Goal: Communication & Community: Answer question/provide support

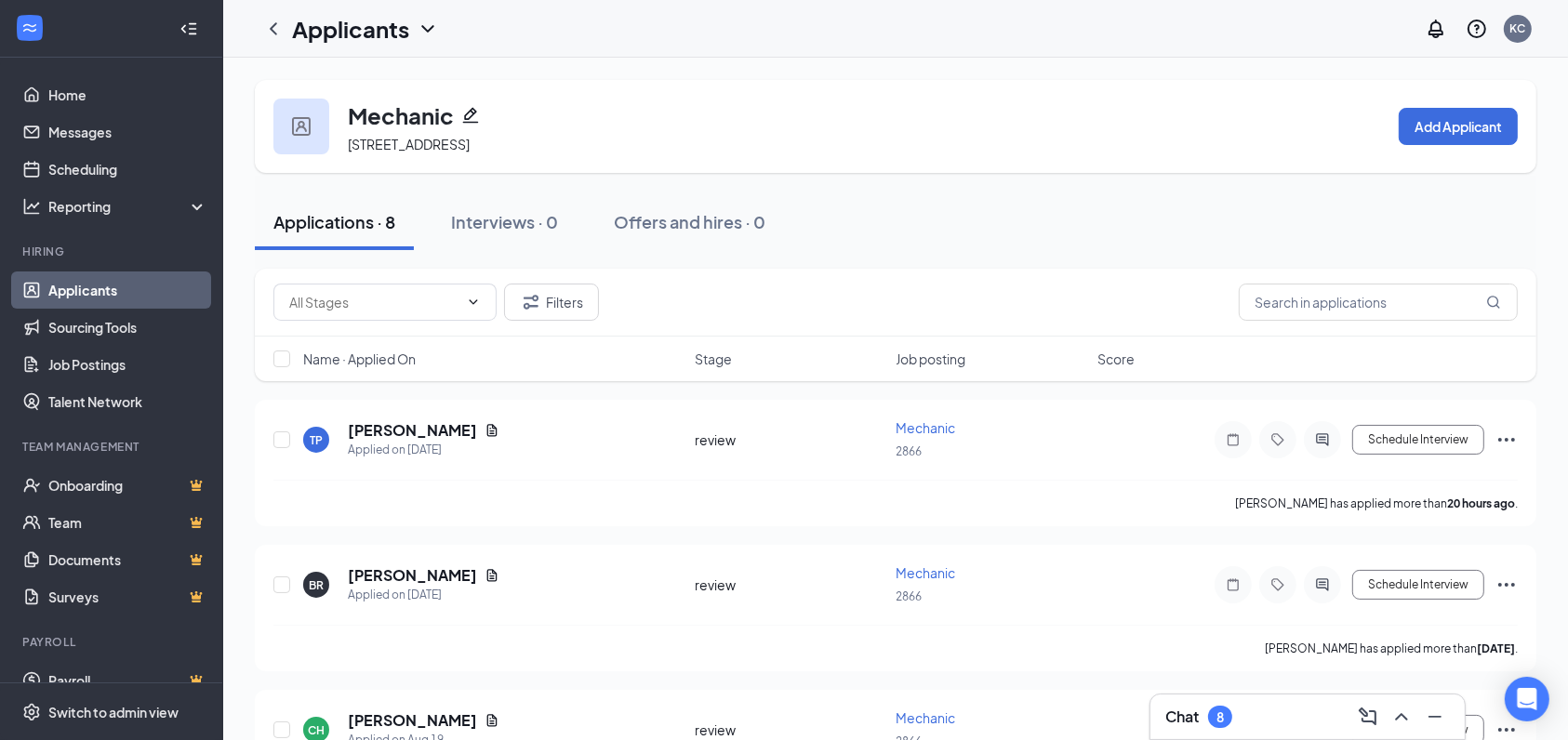
click at [1312, 717] on div "Chat 8" at bounding box center [1307, 717] width 284 height 30
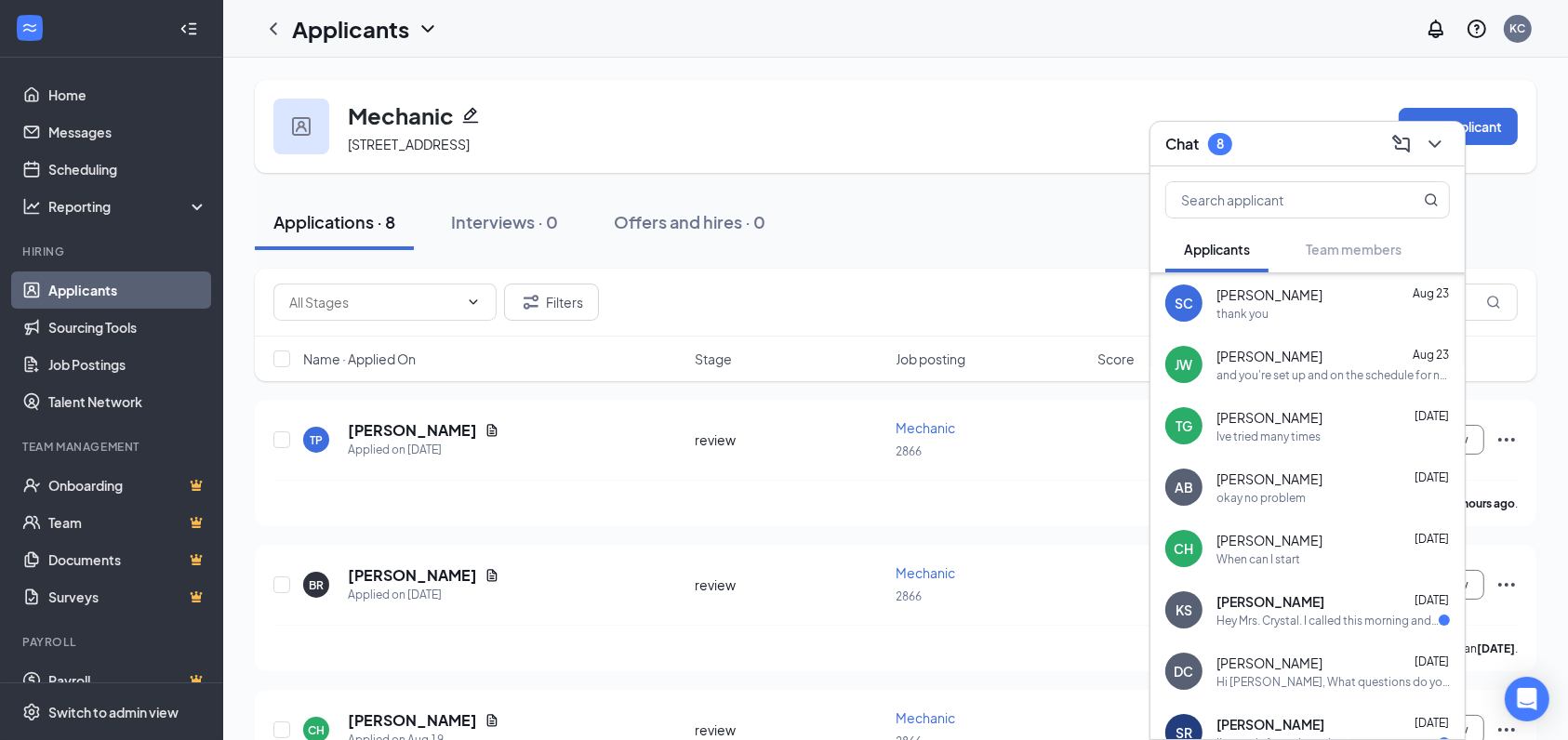
scroll to position [240, 0]
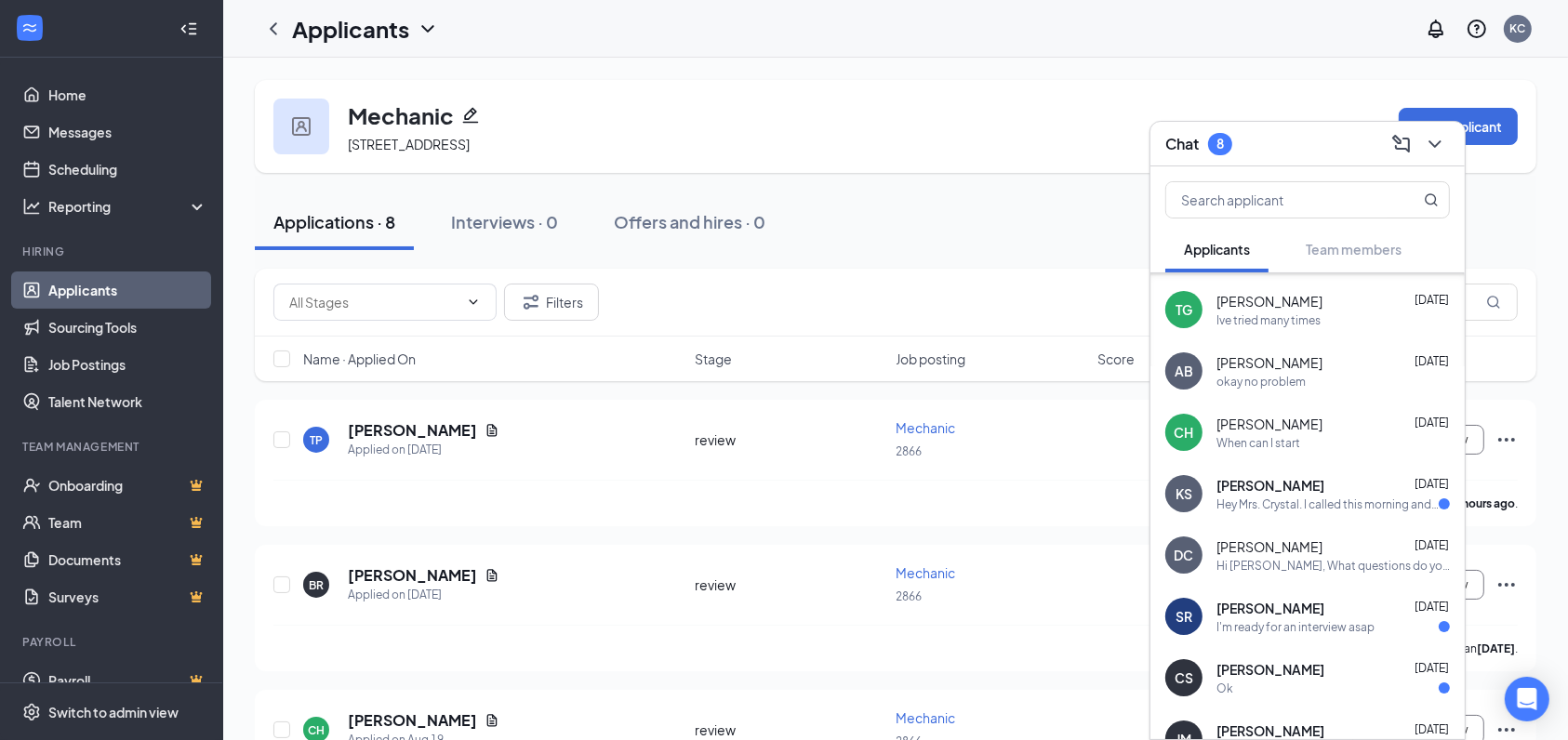
click at [1339, 608] on div "[PERSON_NAME] [DATE]" at bounding box center [1333, 608] width 233 height 18
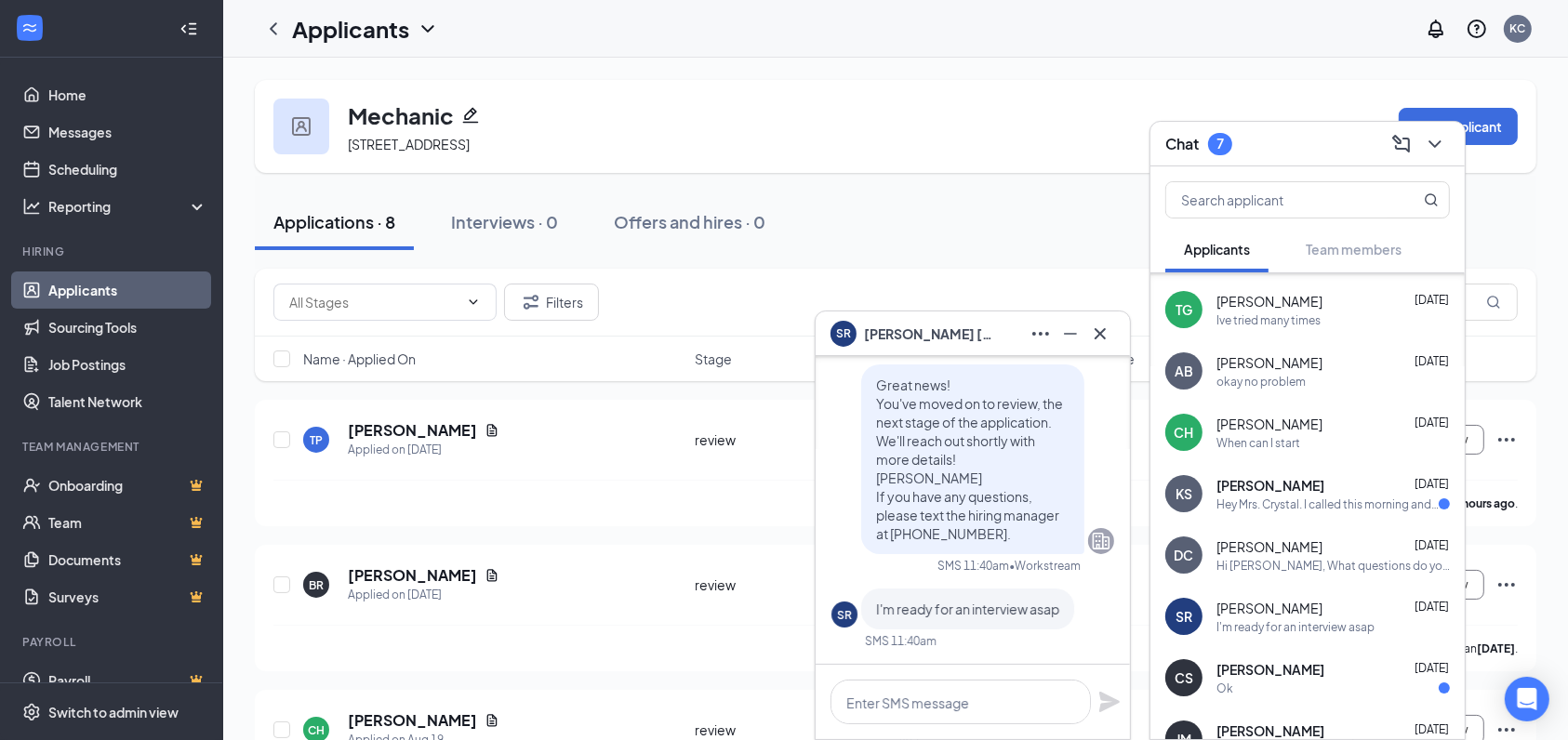
scroll to position [-303, 0]
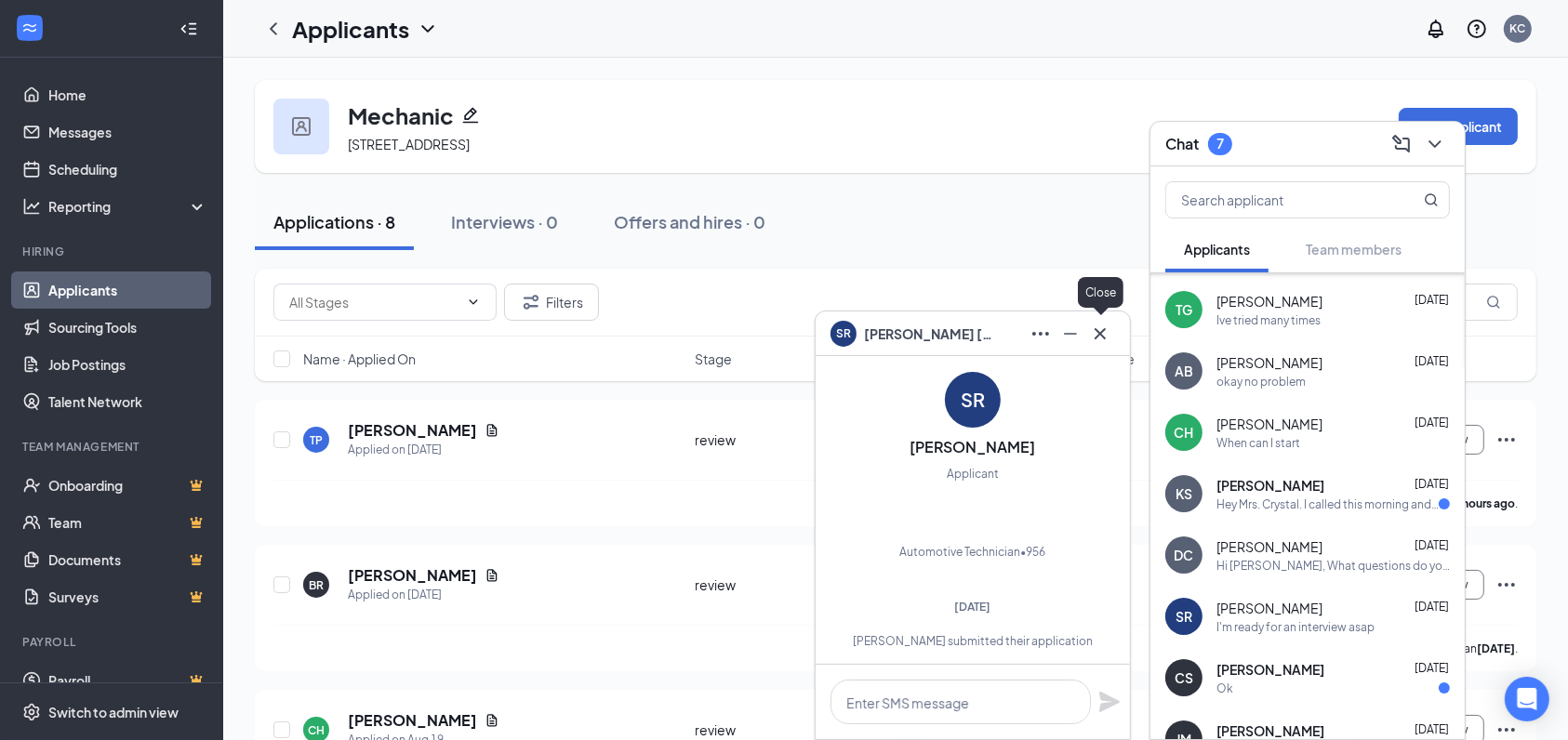
click at [1098, 334] on icon "Cross" at bounding box center [1100, 333] width 22 height 22
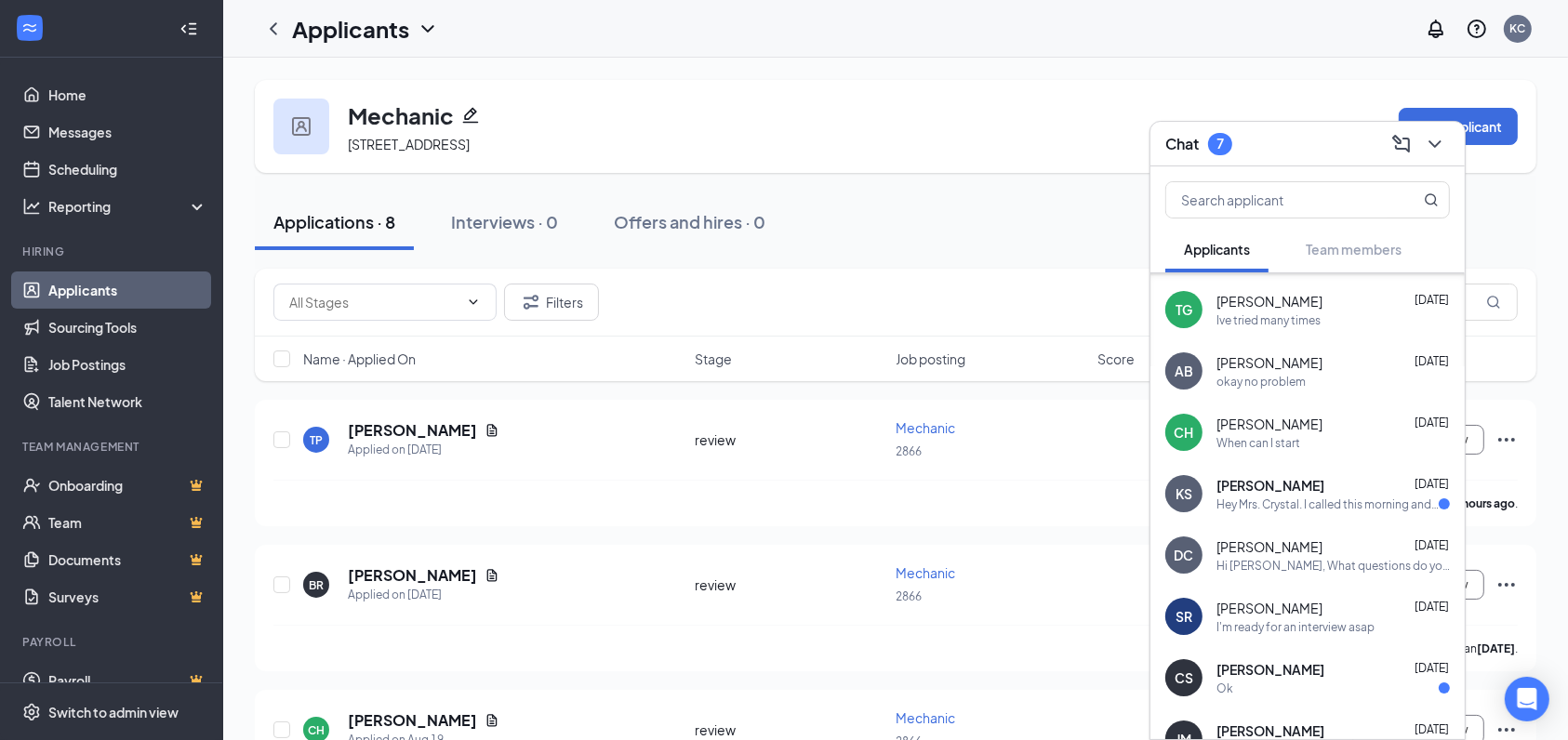
click at [1352, 482] on div "[PERSON_NAME] [DATE]" at bounding box center [1333, 485] width 233 height 18
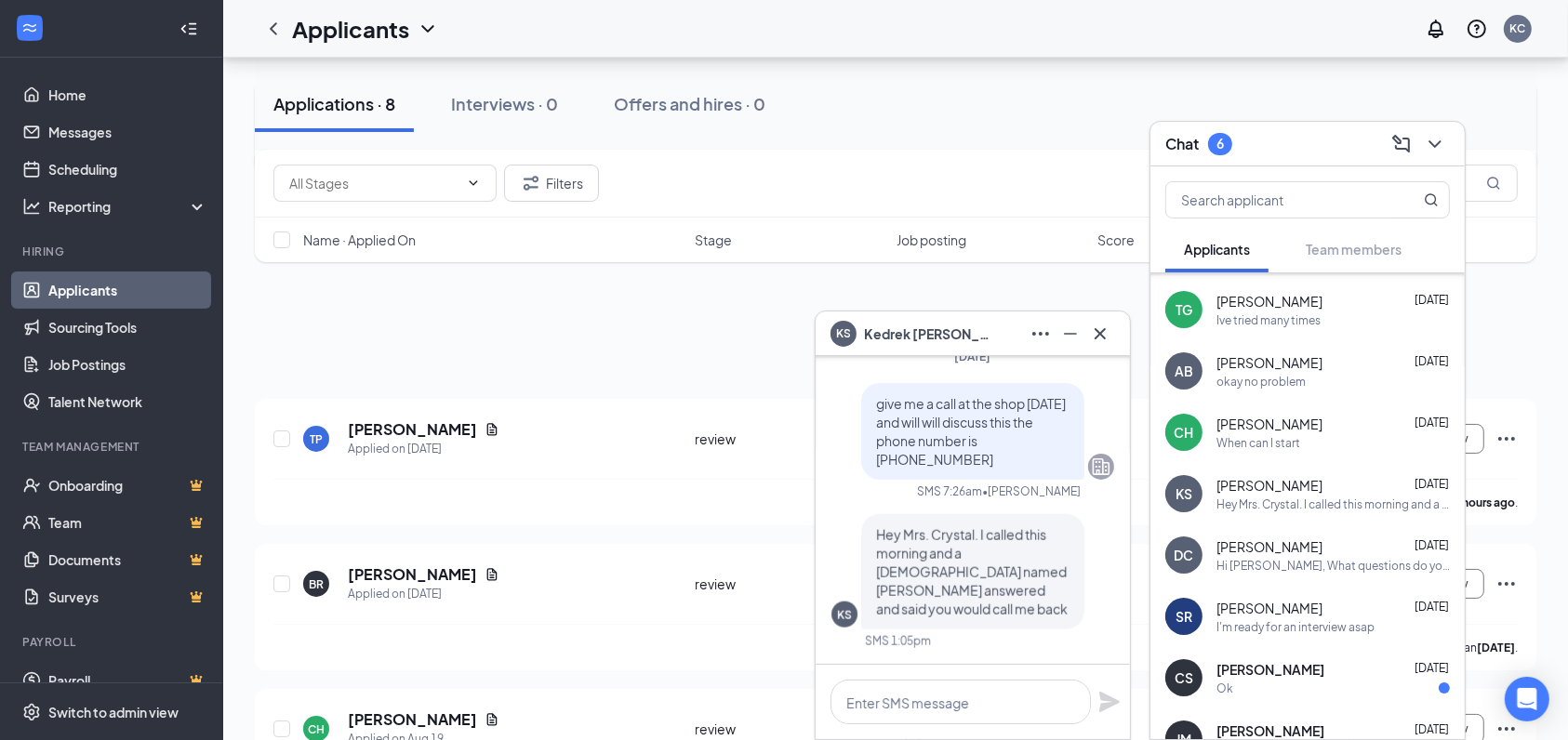
scroll to position [123, 0]
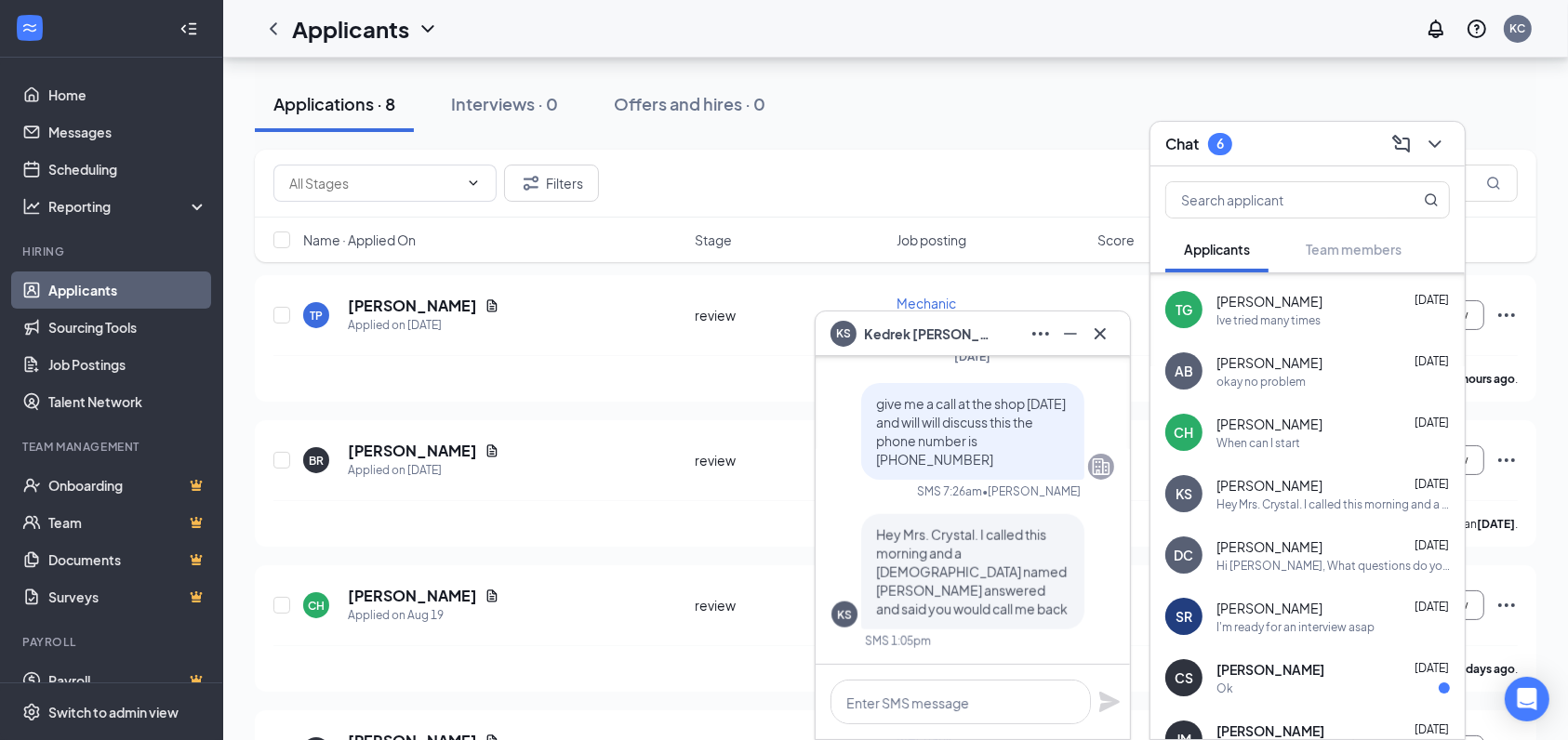
click at [1335, 683] on div "Ok" at bounding box center [1333, 688] width 233 height 15
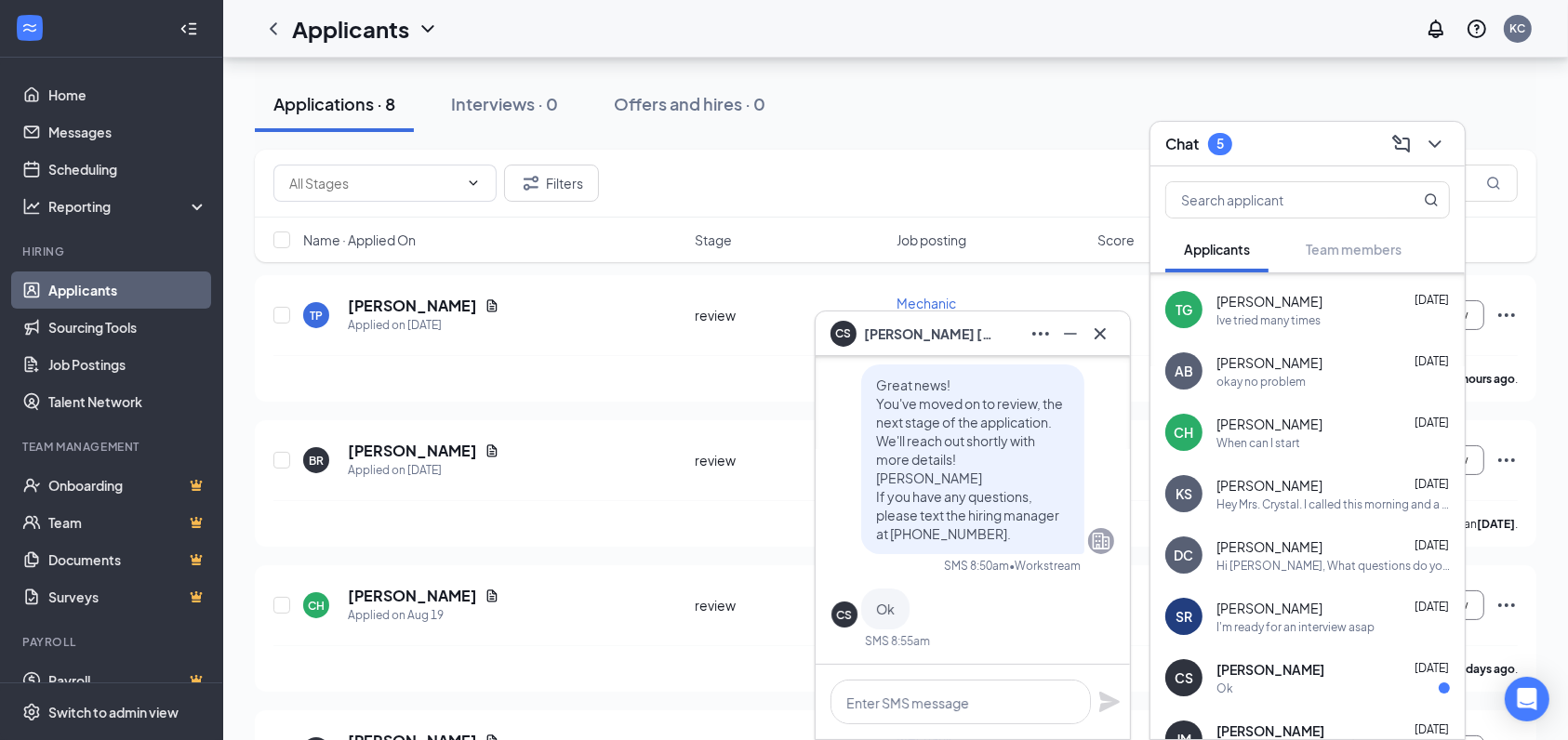
scroll to position [-303, 0]
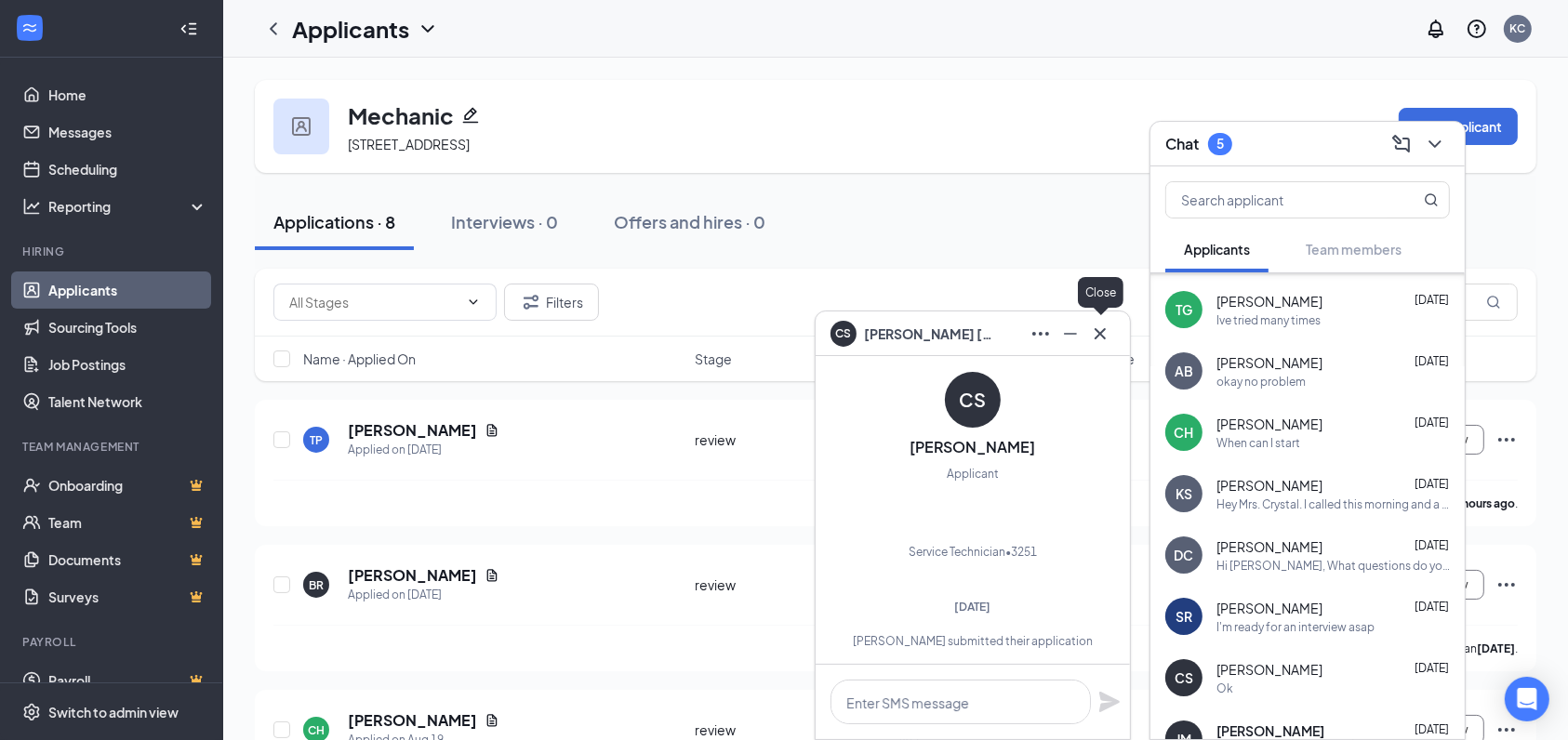
click at [1107, 338] on icon "Cross" at bounding box center [1100, 333] width 22 height 22
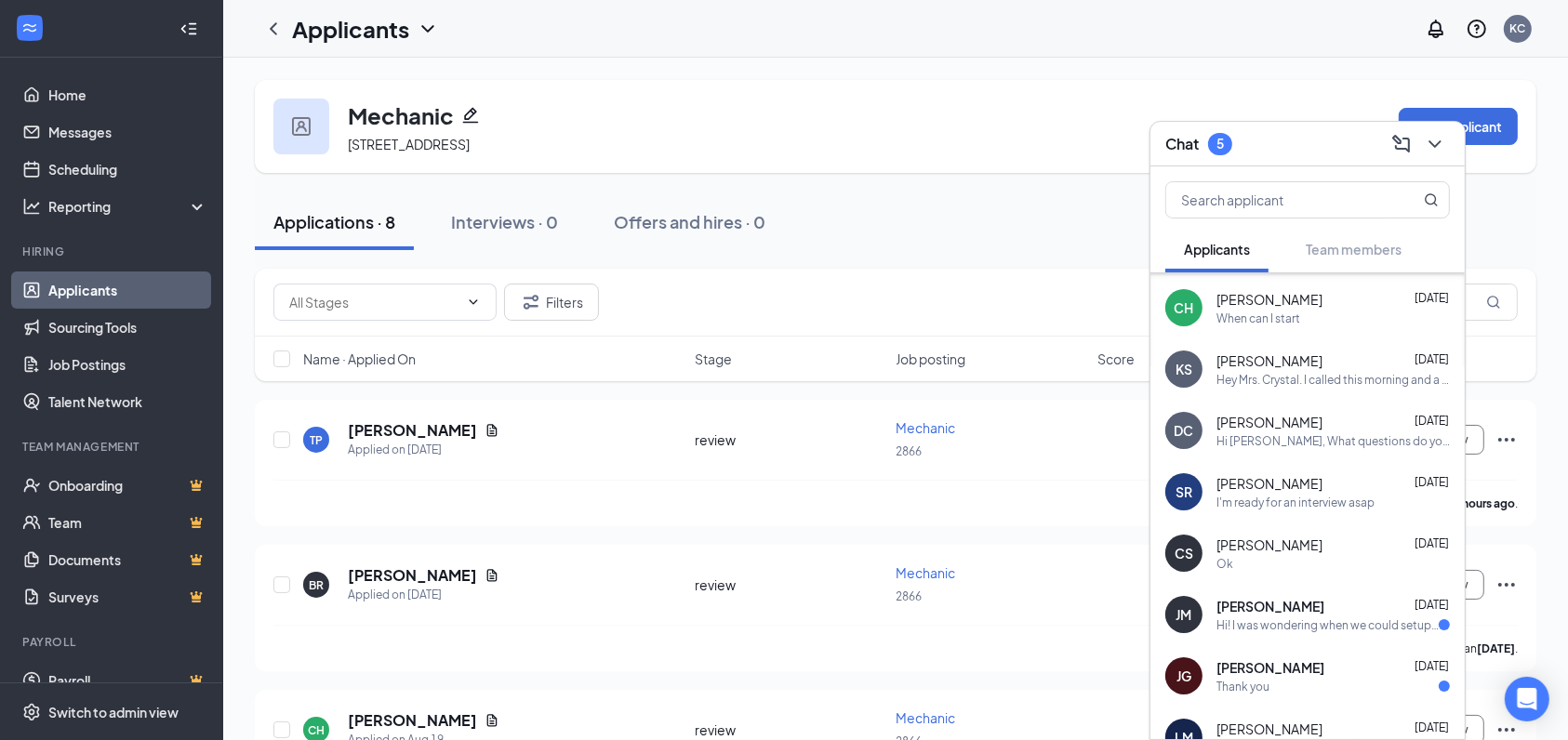
scroll to position [489, 0]
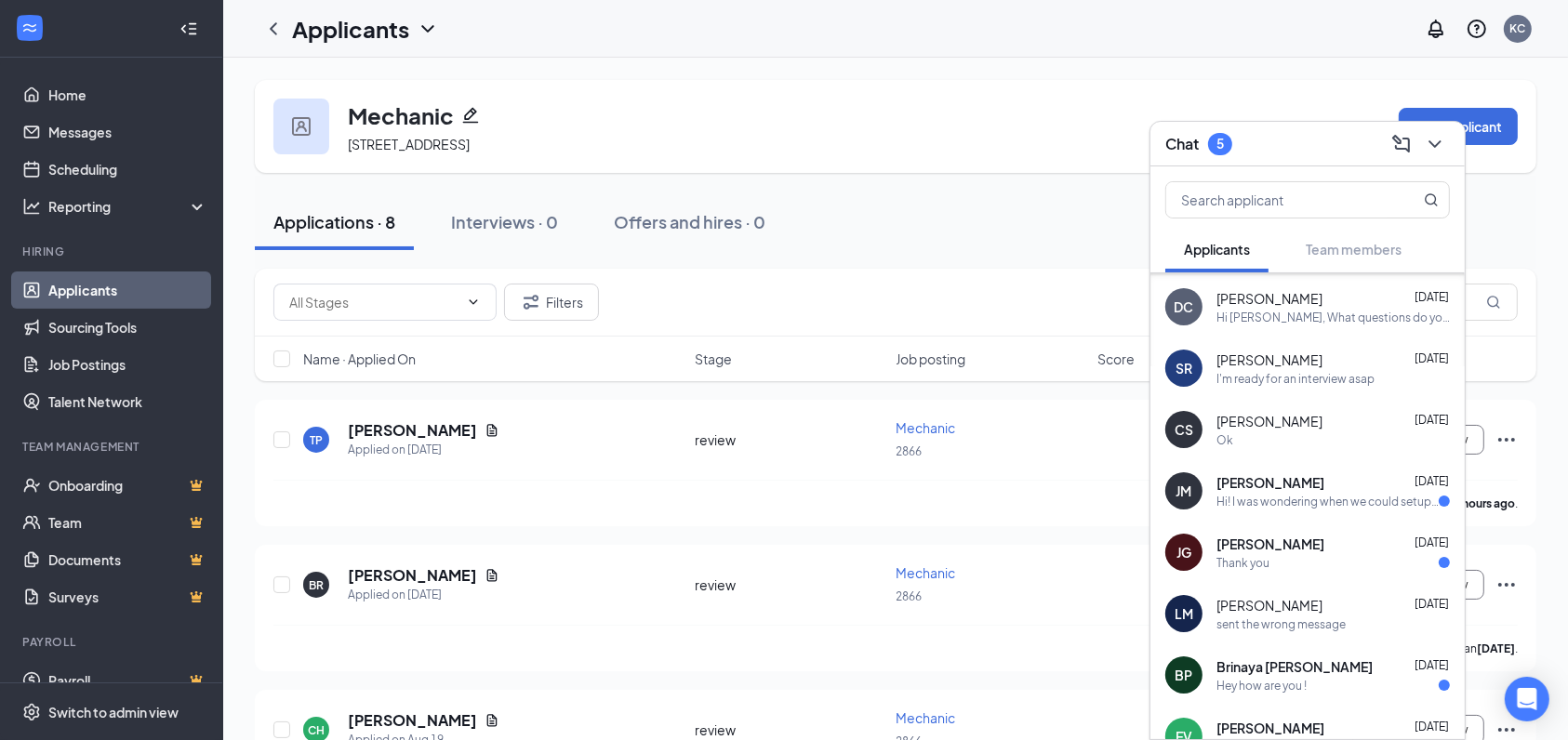
click at [1350, 480] on div "[PERSON_NAME] [DATE]" at bounding box center [1333, 482] width 233 height 18
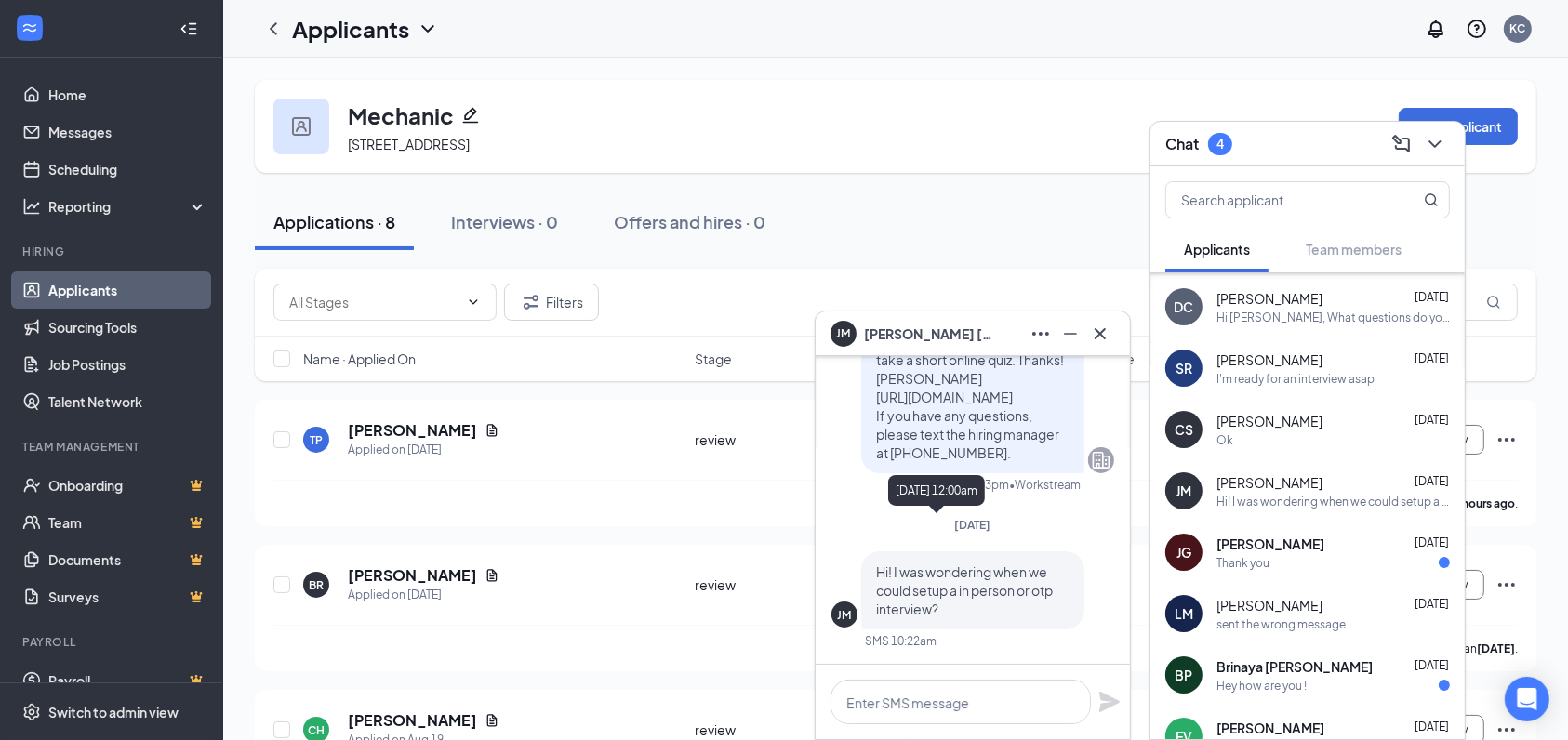
scroll to position [-458, 0]
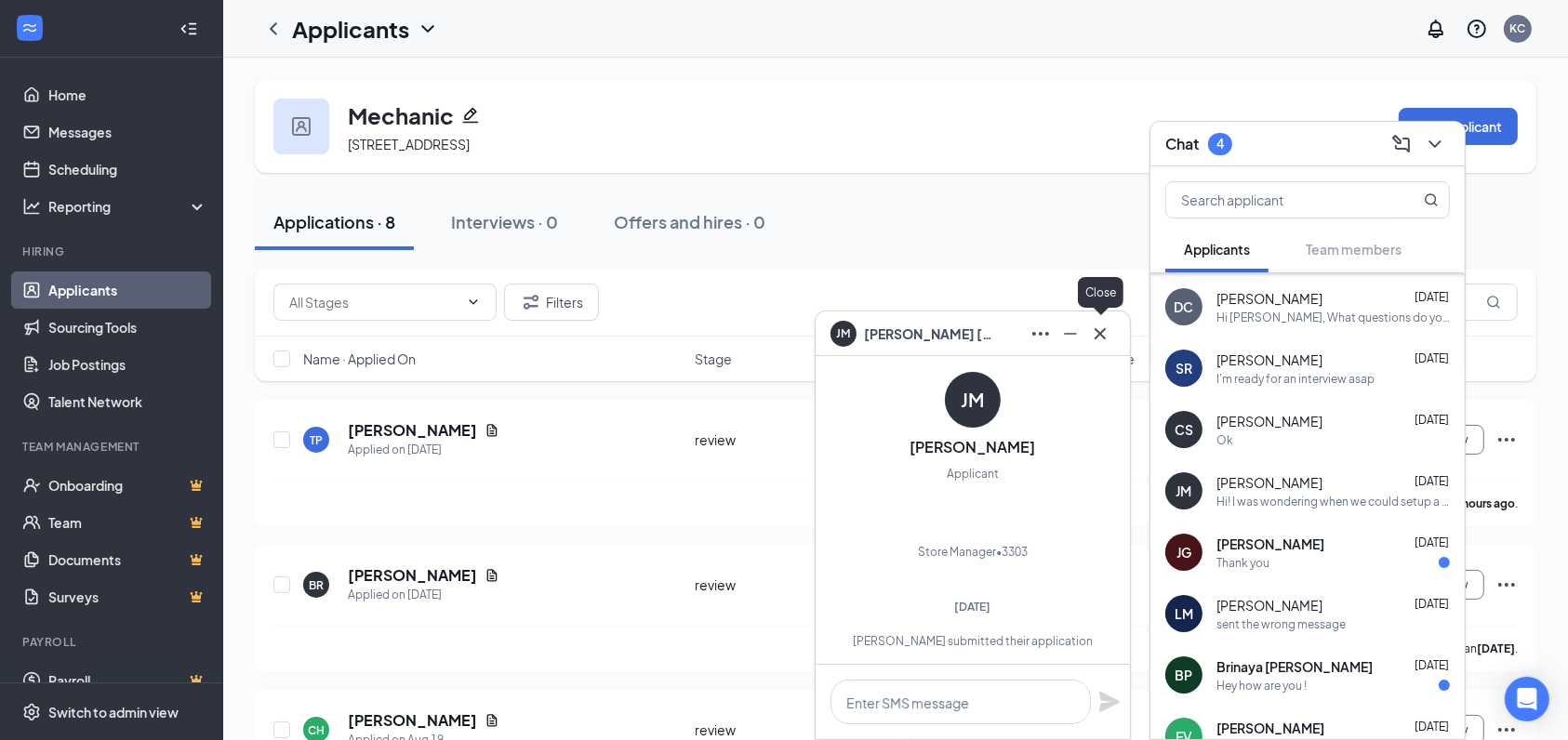
click at [1103, 333] on icon "Cross" at bounding box center [1100, 333] width 22 height 22
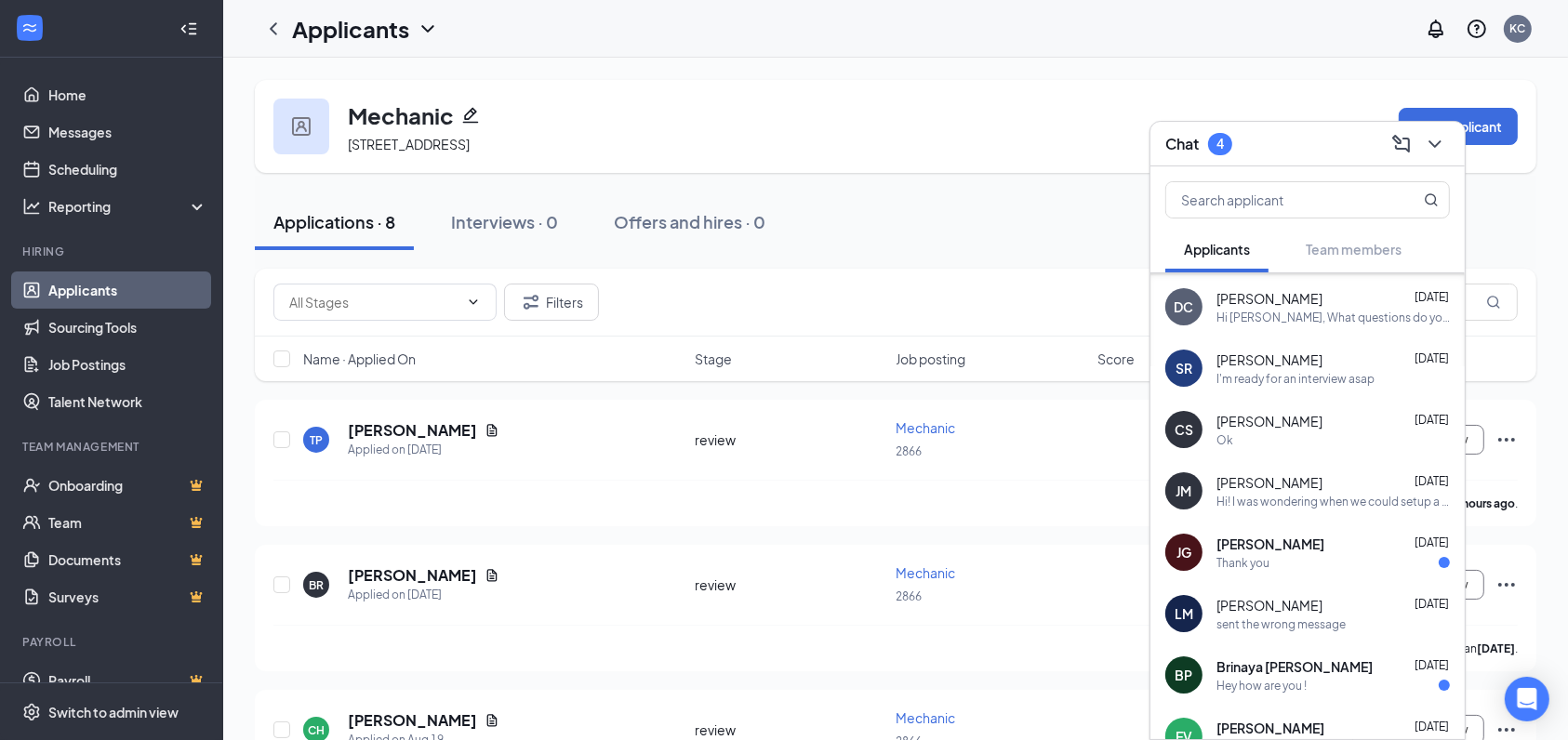
click at [1358, 548] on div "[PERSON_NAME] [DATE]" at bounding box center [1333, 543] width 233 height 18
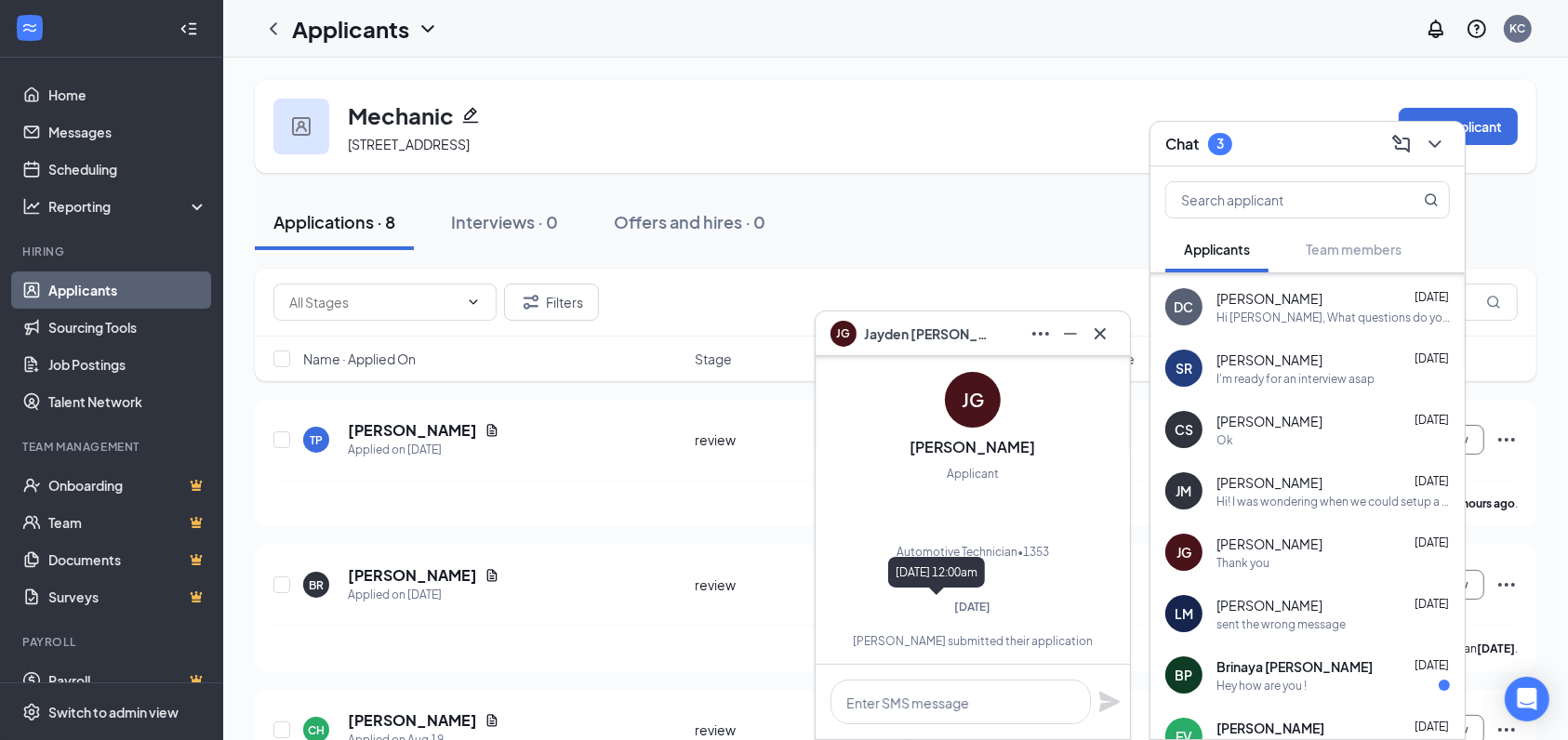
scroll to position [-223, 0]
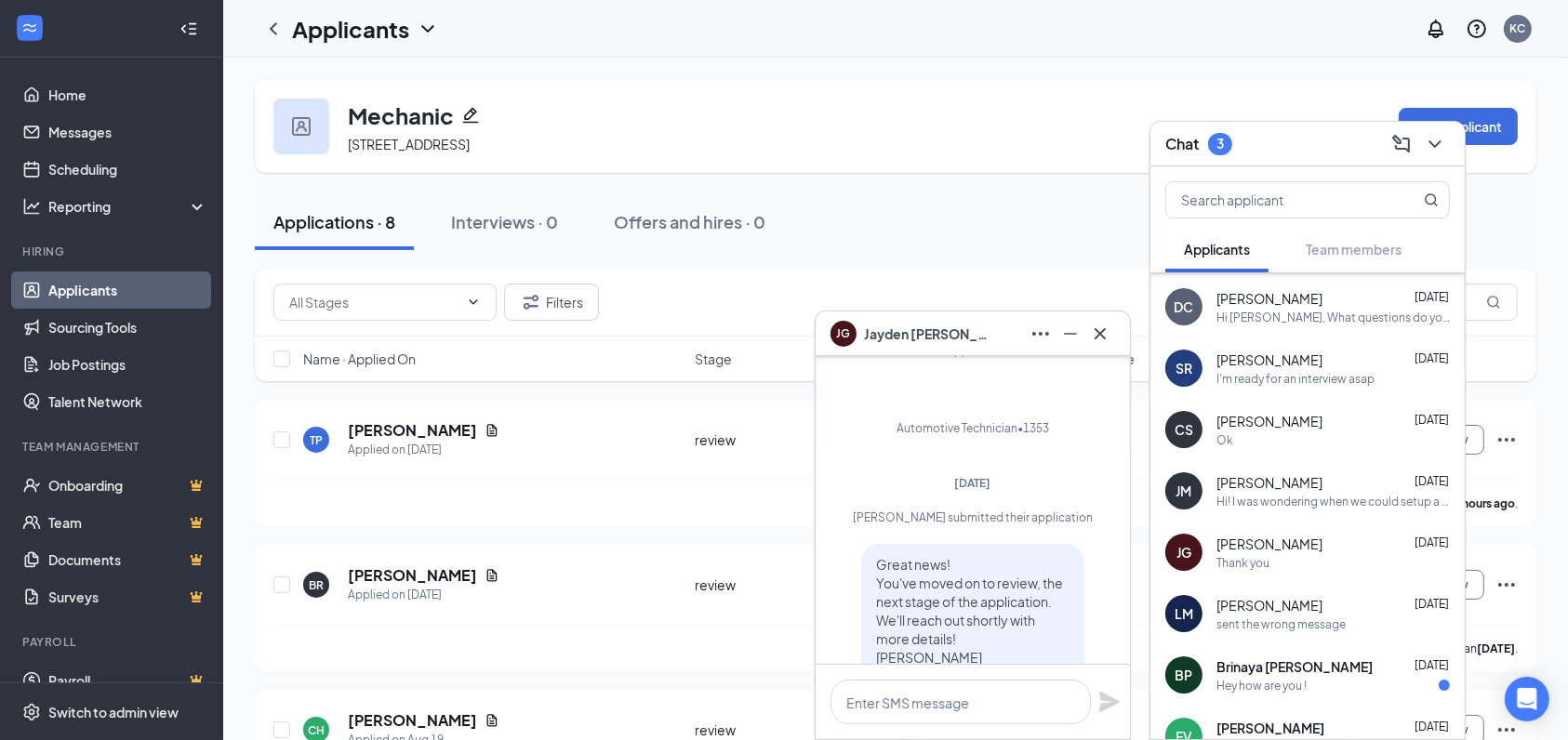
click at [1327, 688] on div "Hey how are you !" at bounding box center [1333, 686] width 233 height 15
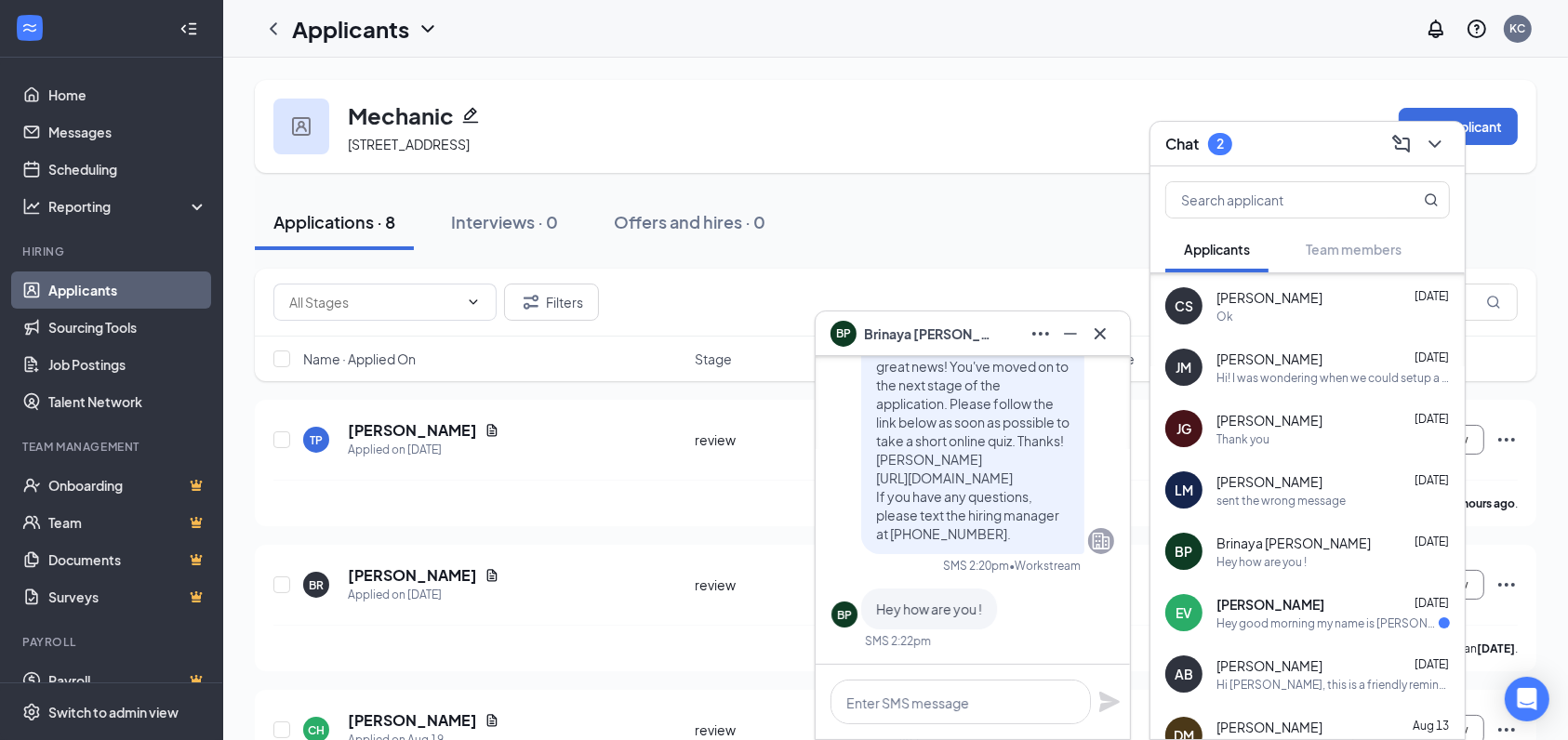
scroll to position [736, 0]
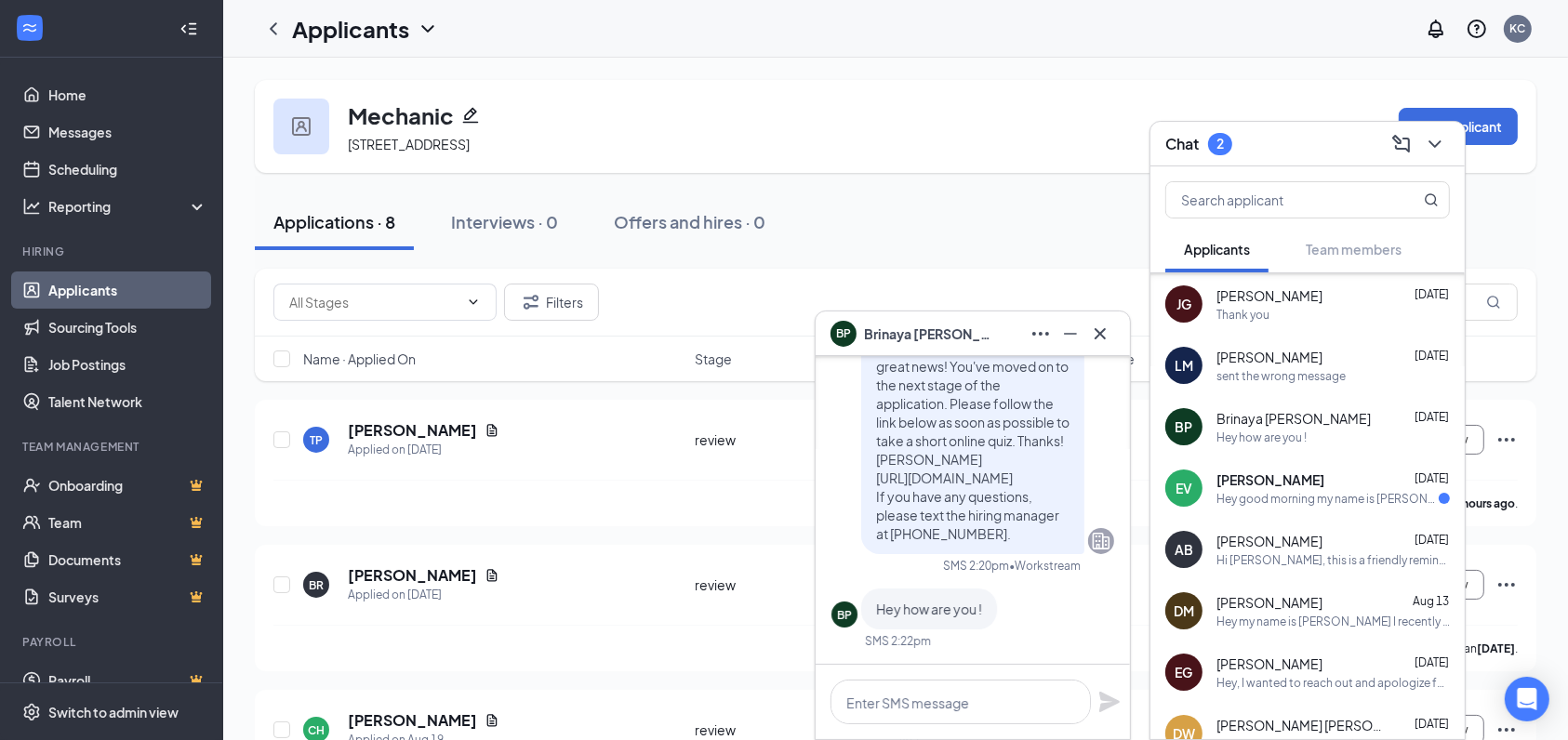
click at [1357, 479] on div "[PERSON_NAME] [DATE]" at bounding box center [1333, 479] width 233 height 18
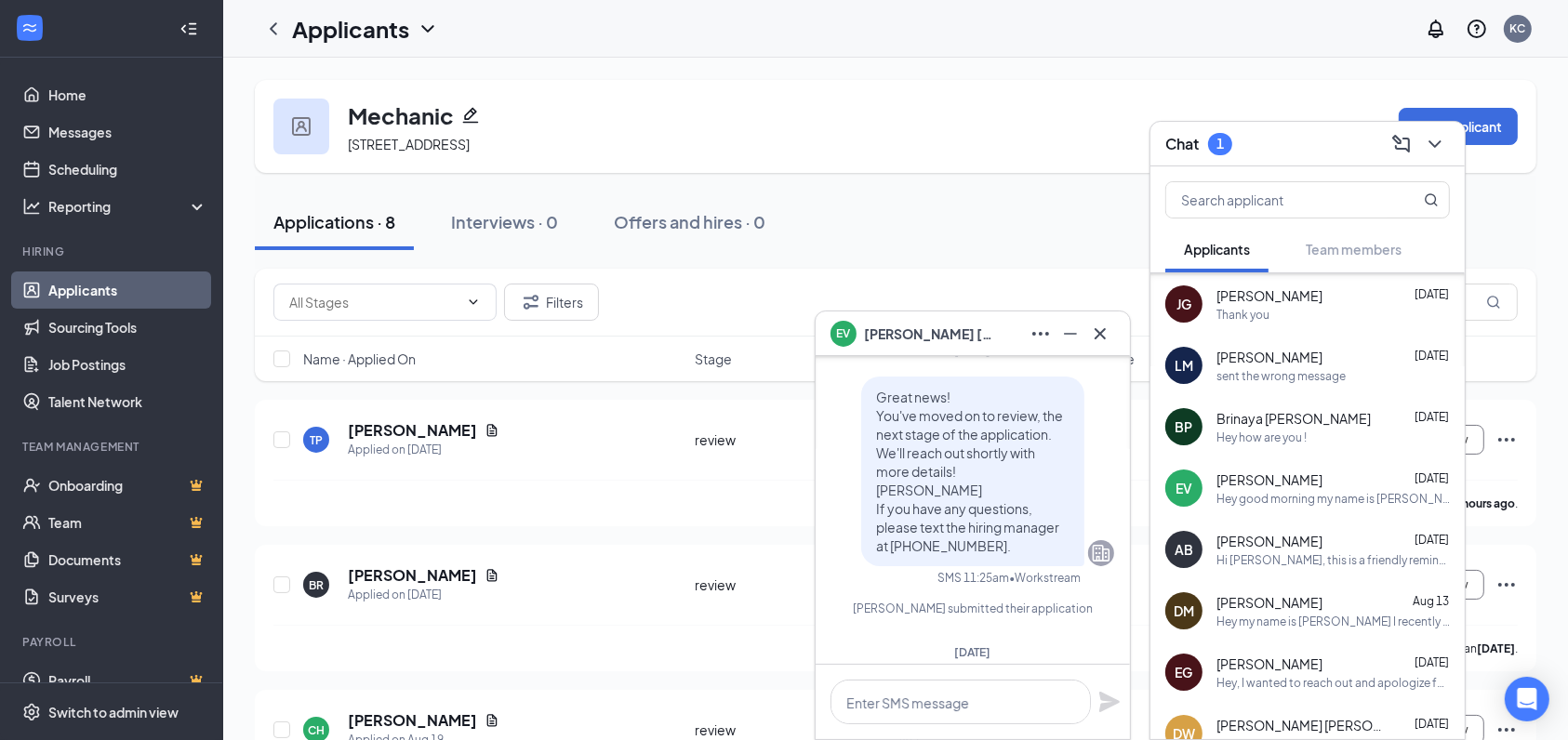
scroll to position [-1116, 0]
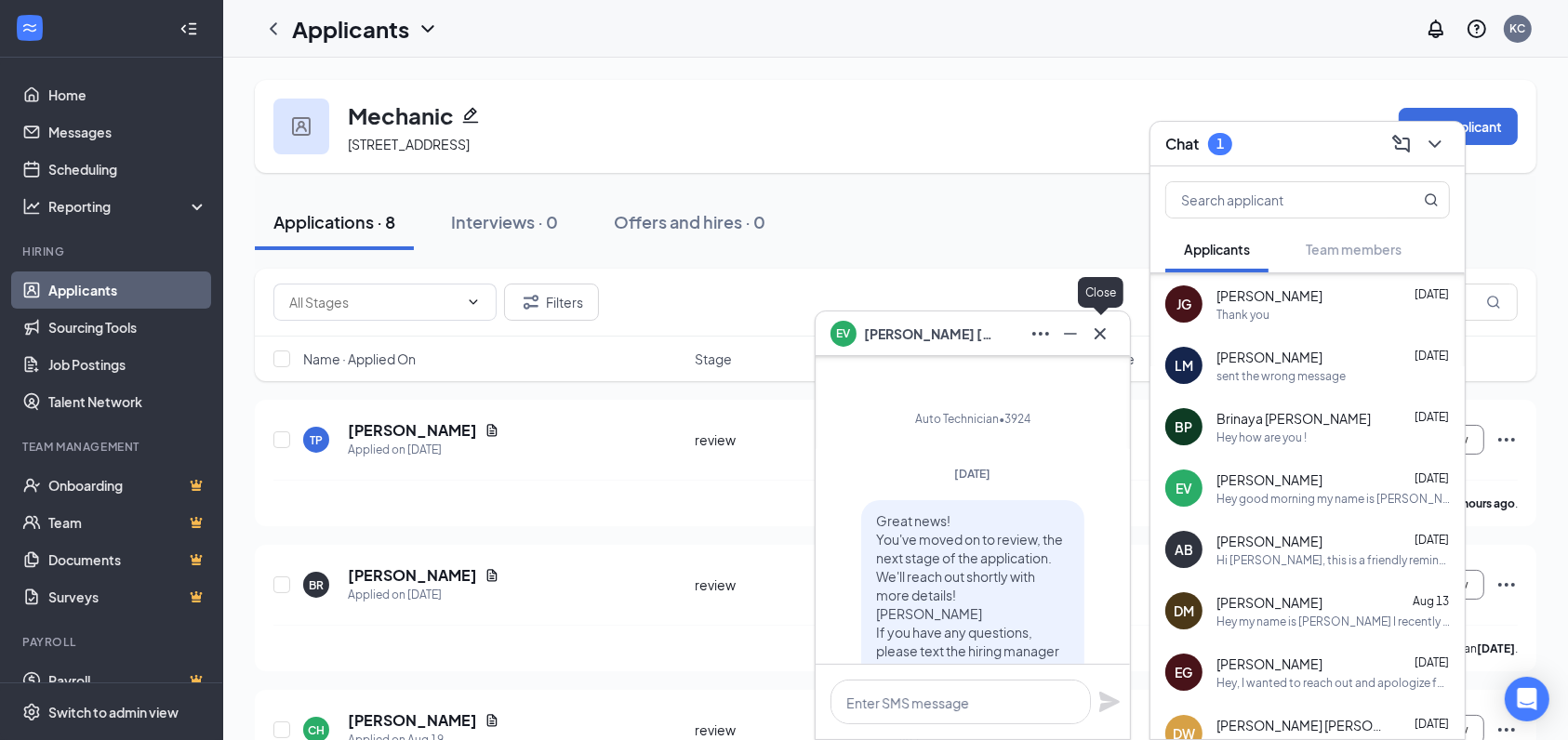
click at [1094, 333] on icon "Cross" at bounding box center [1100, 333] width 22 height 22
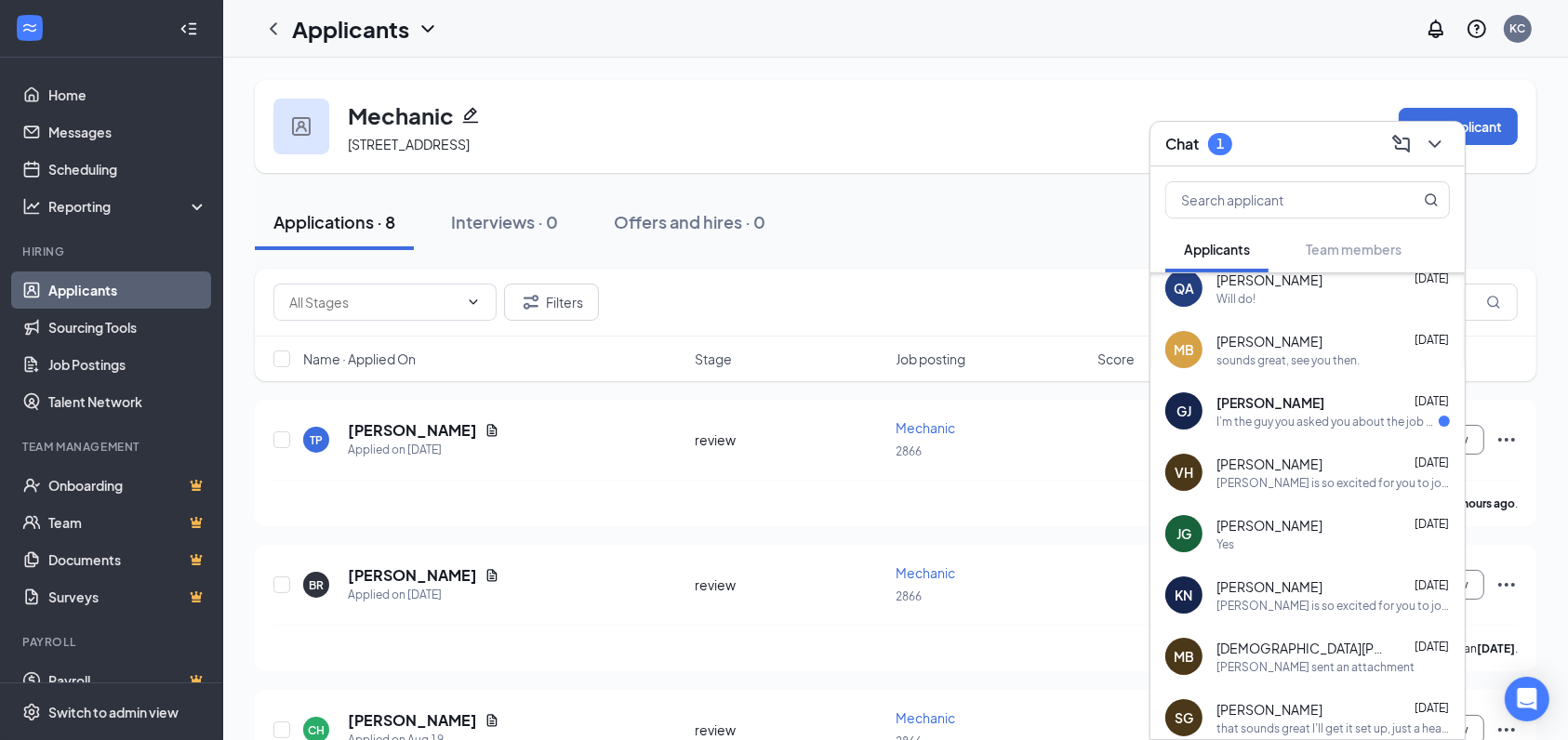
scroll to position [2225, 0]
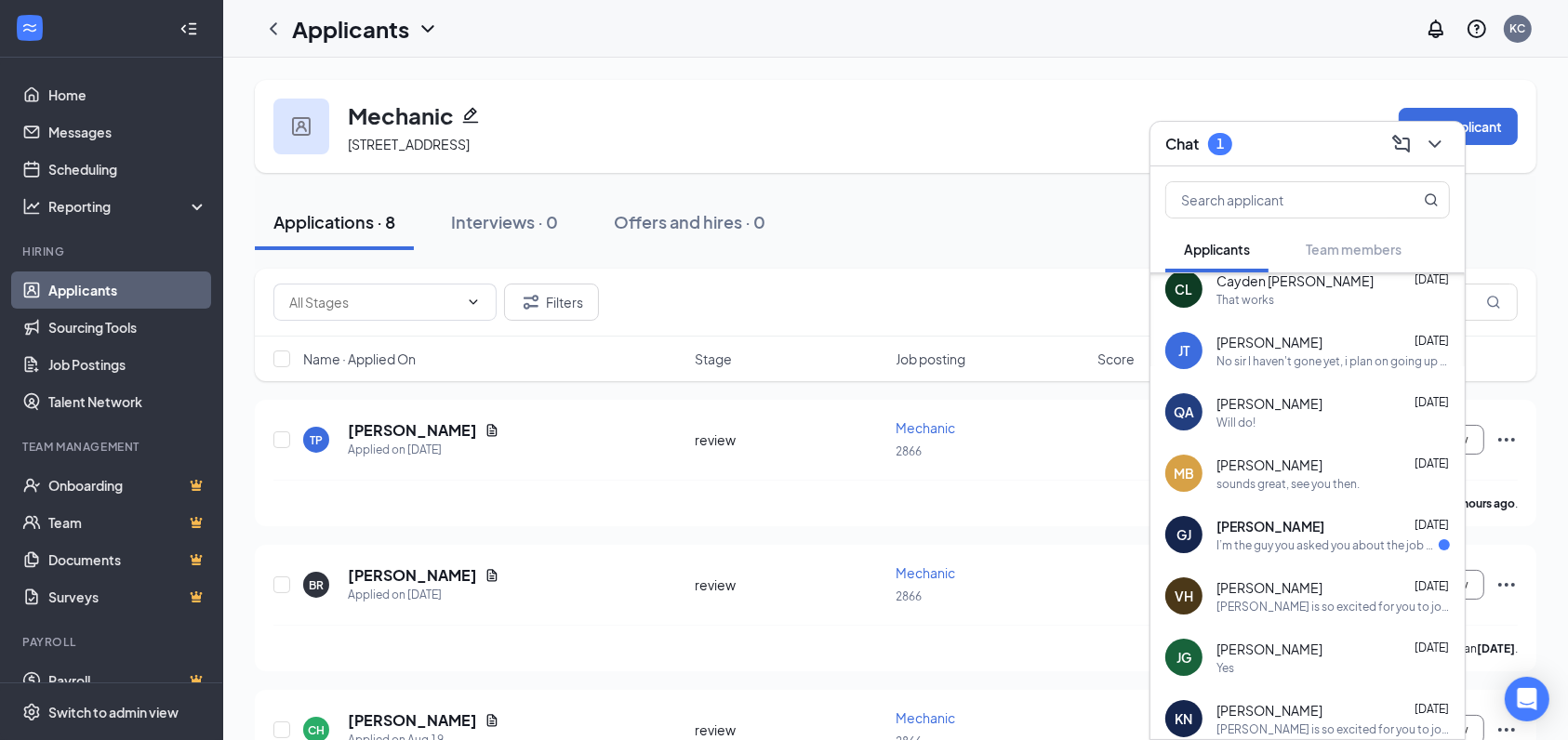
click at [1347, 521] on div "[PERSON_NAME] [DATE]" at bounding box center [1333, 526] width 233 height 18
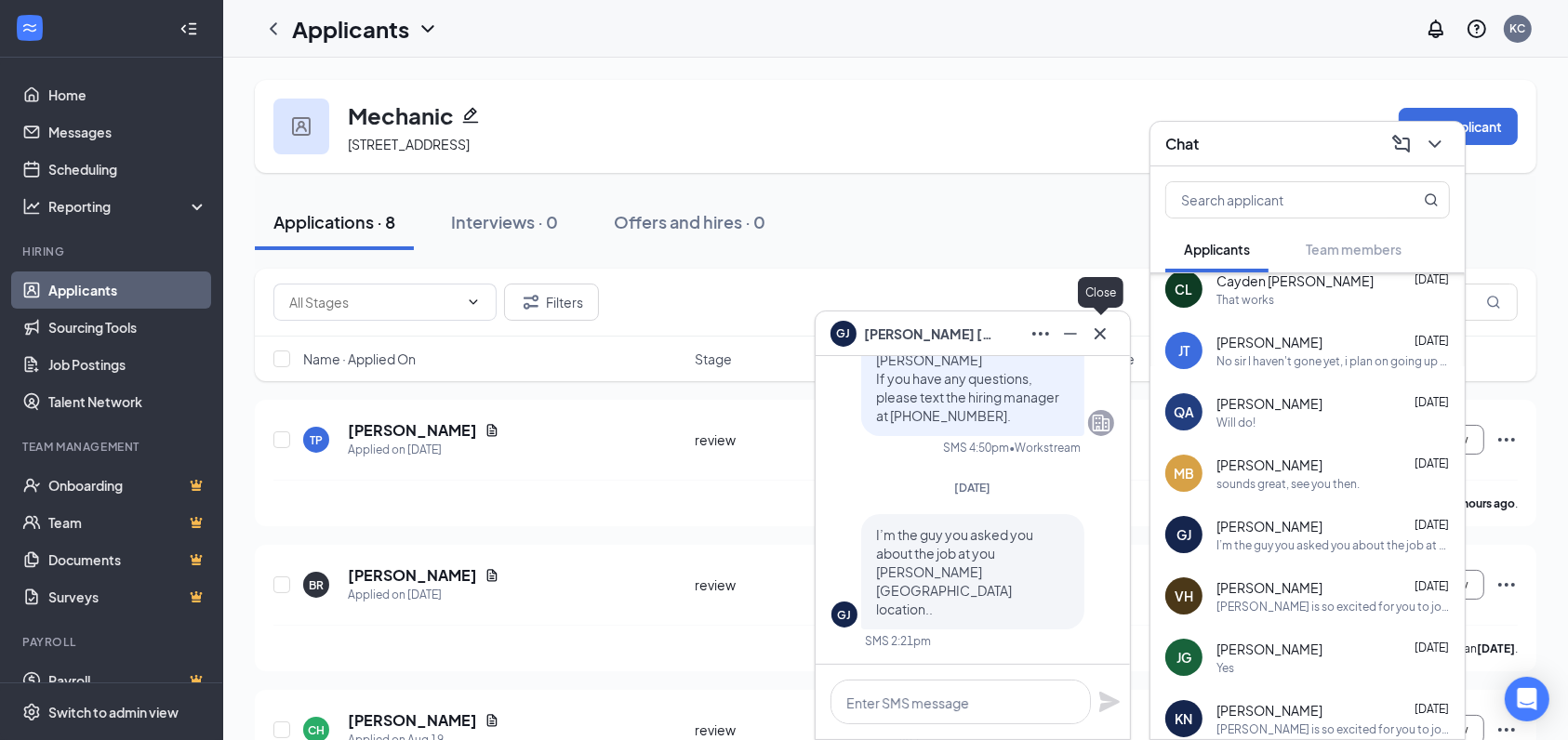
click at [1103, 332] on icon "Cross" at bounding box center [1101, 333] width 12 height 12
